Goal: Task Accomplishment & Management: Use online tool/utility

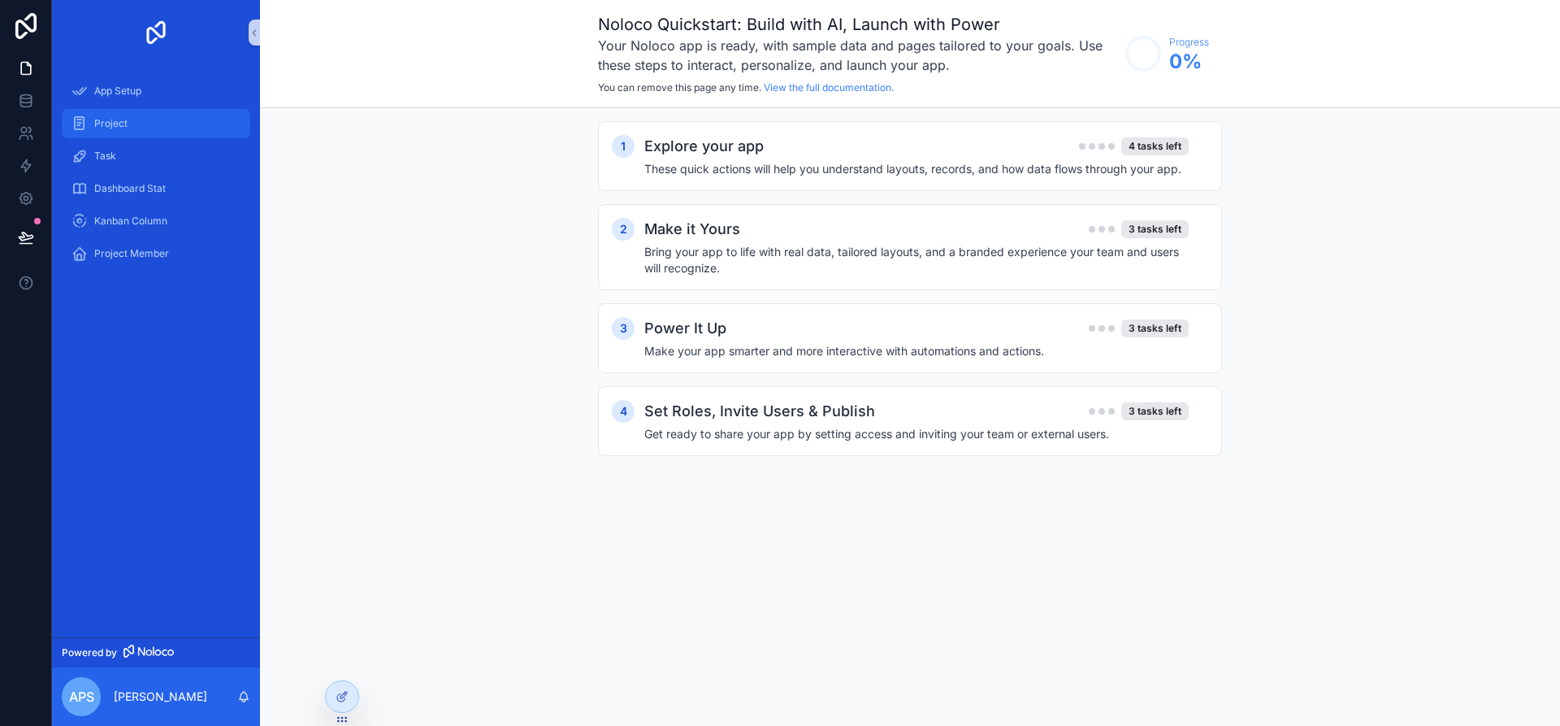
click at [113, 128] on span "Project" at bounding box center [110, 123] width 33 height 13
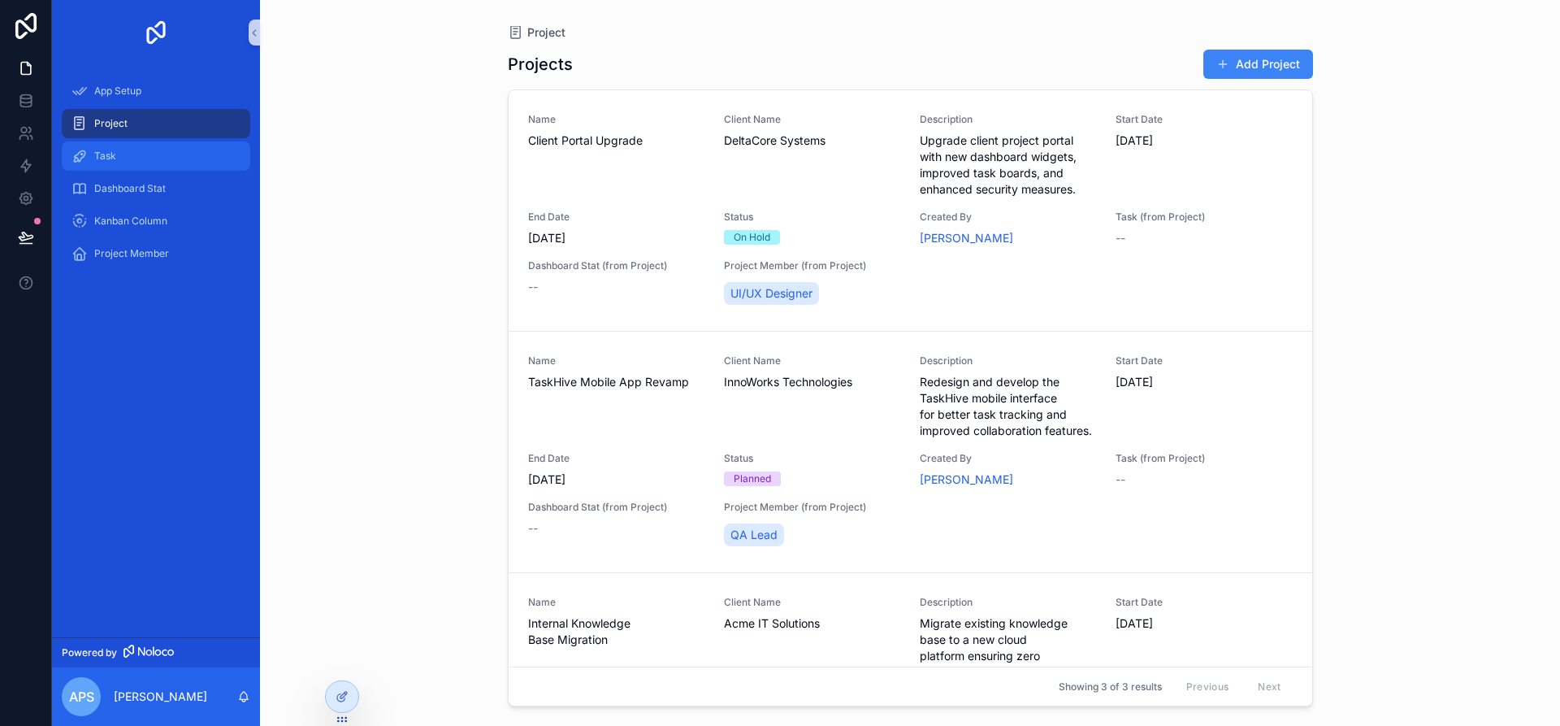
click at [162, 161] on div "Task" at bounding box center [156, 156] width 169 height 26
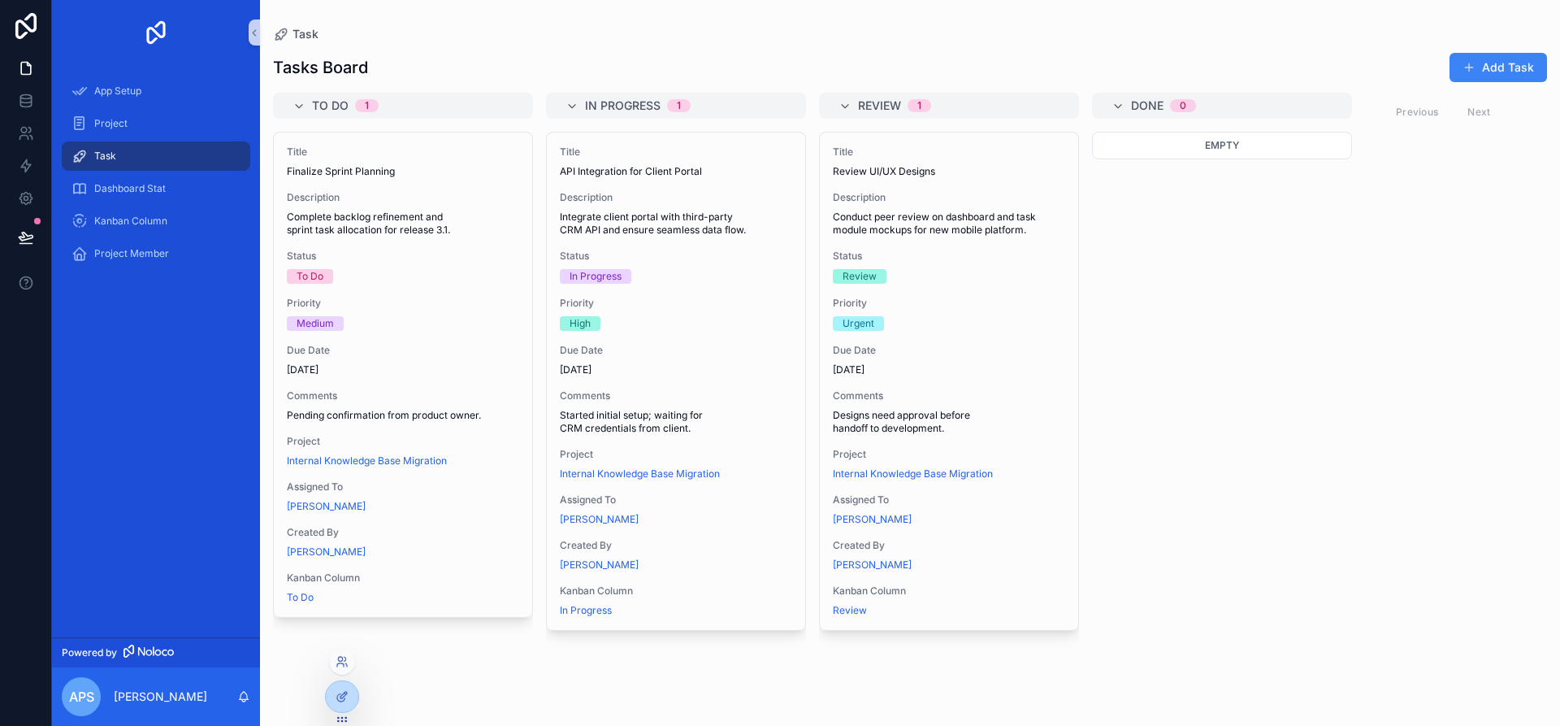
click at [341, 668] on div at bounding box center [342, 662] width 26 height 26
click at [341, 661] on icon at bounding box center [340, 659] width 4 height 4
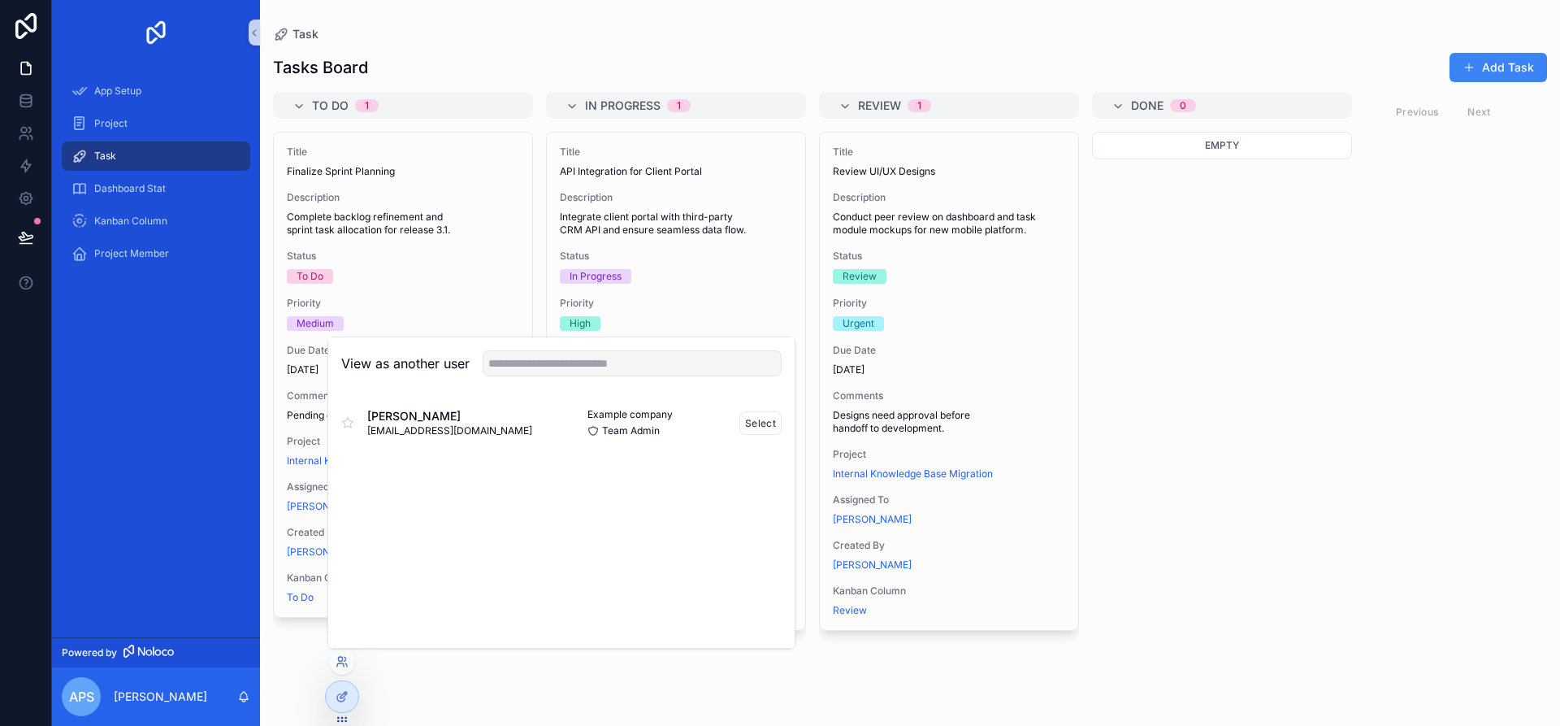
click at [692, 426] on div "Example company Team Admin Select" at bounding box center [672, 422] width 220 height 29
click at [749, 425] on button "Select" at bounding box center [761, 423] width 42 height 24
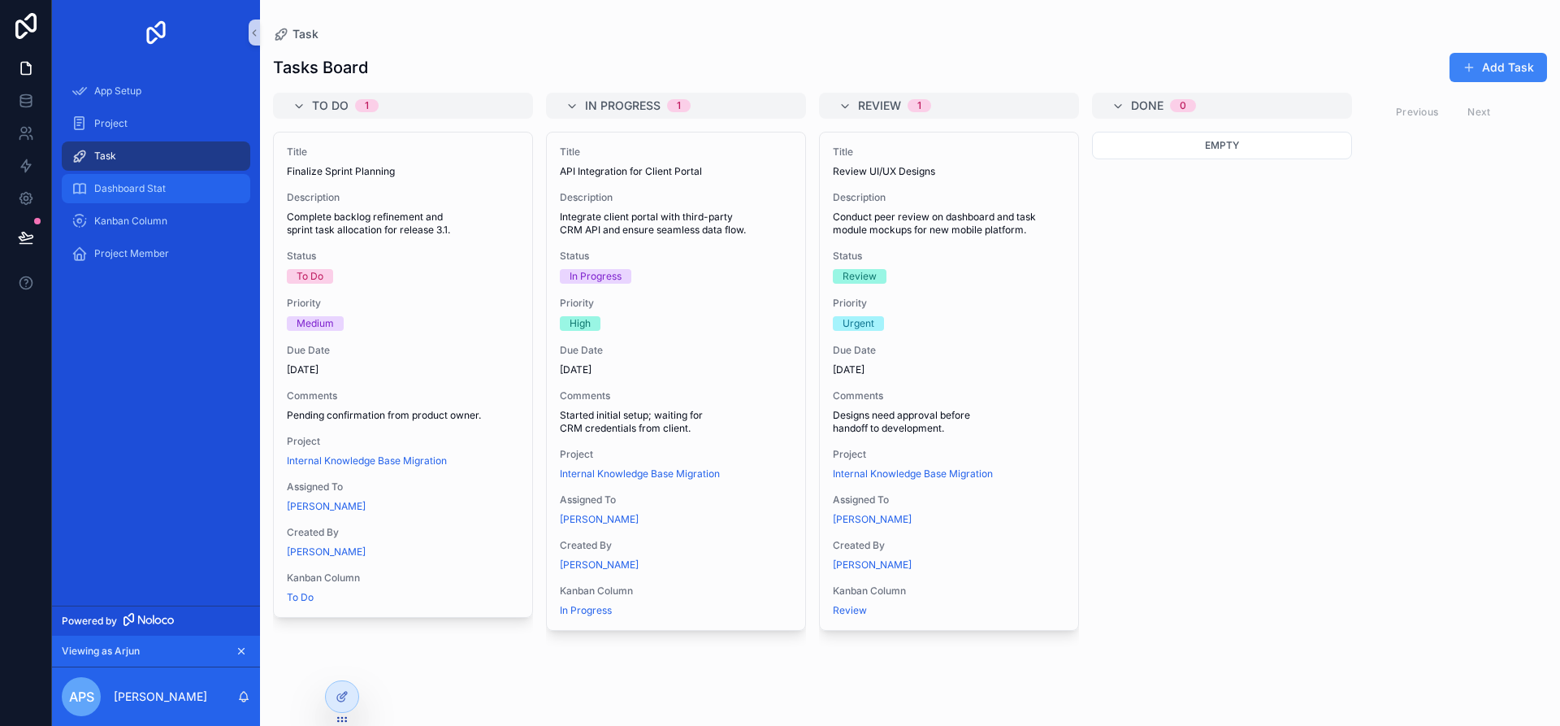
click at [160, 184] on span "Dashboard Stat" at bounding box center [130, 188] width 72 height 13
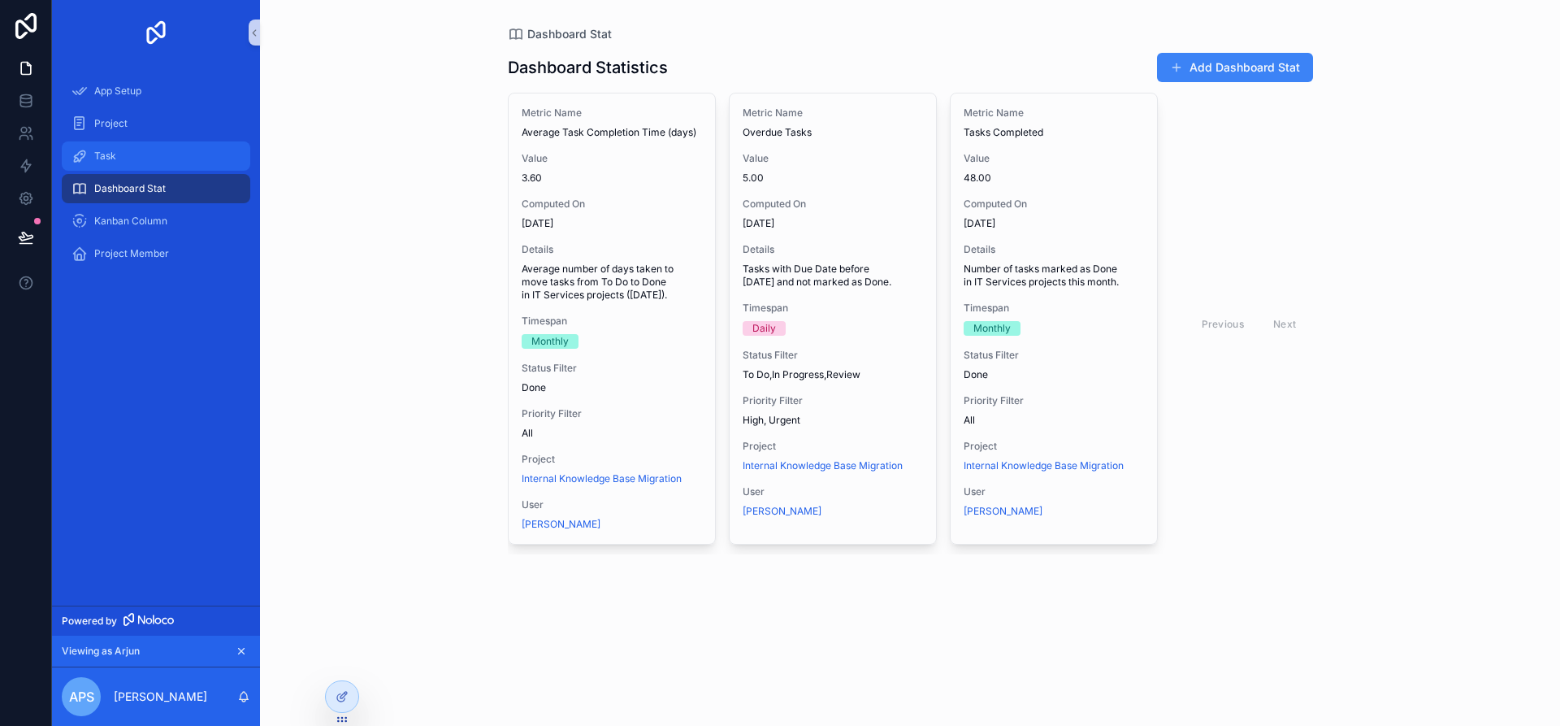
click at [145, 160] on div "Task" at bounding box center [156, 156] width 169 height 26
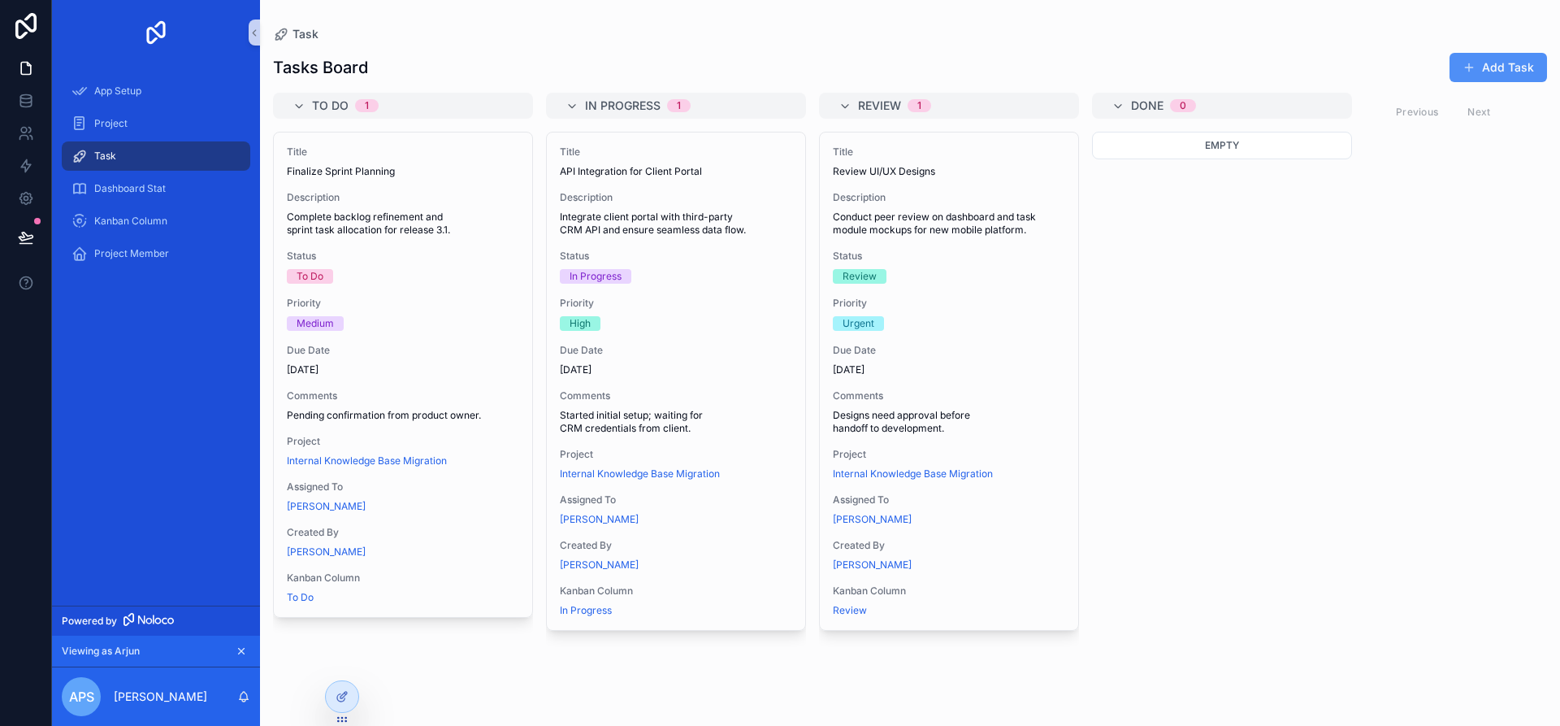
click at [1483, 70] on button "Add Task" at bounding box center [1499, 67] width 98 height 29
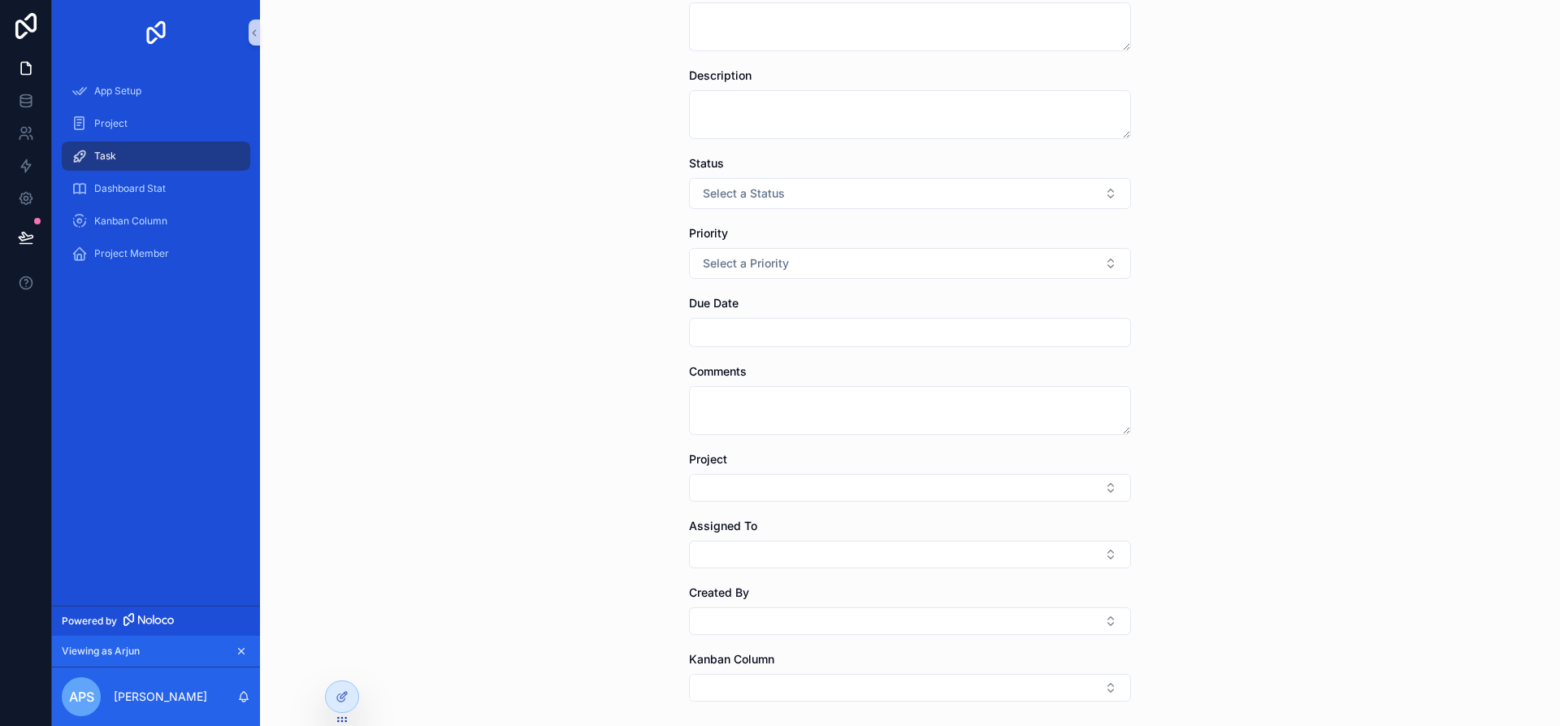
scroll to position [253, 0]
